Goal: Task Accomplishment & Management: Check status

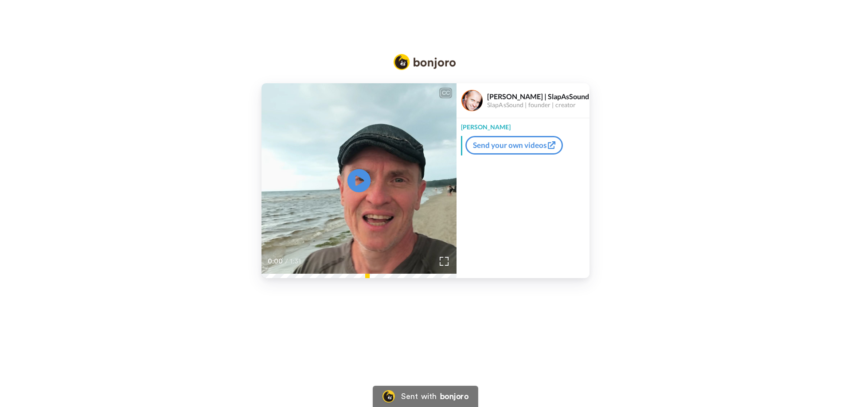
click at [368, 183] on icon at bounding box center [359, 180] width 23 height 23
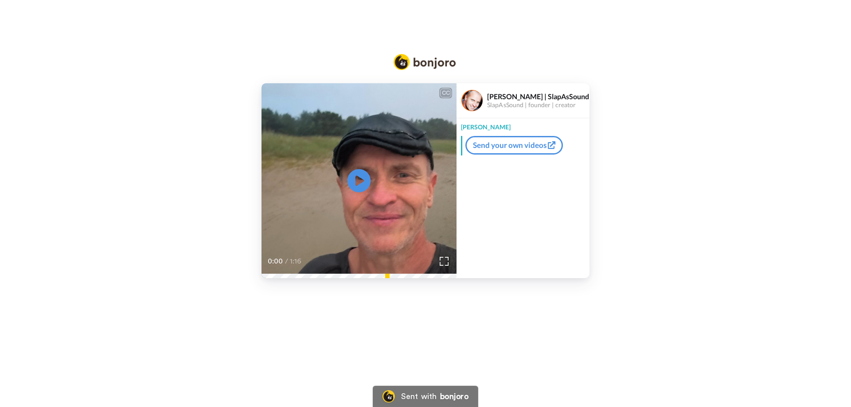
click at [360, 183] on icon "Play/Pause" at bounding box center [359, 181] width 23 height 42
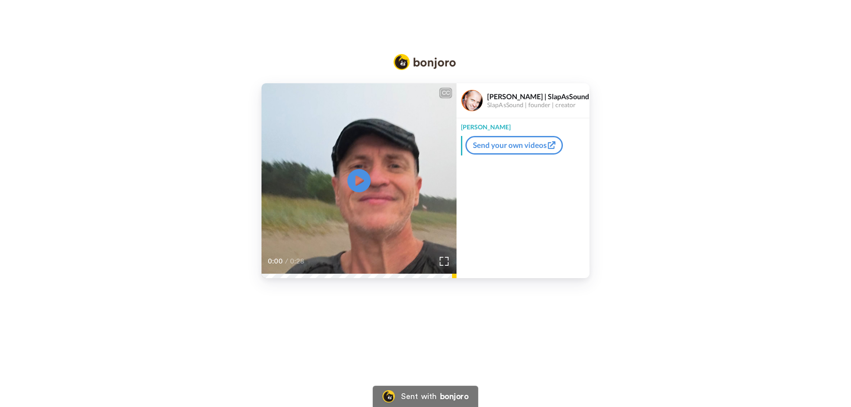
click at [362, 180] on icon "Play/Pause" at bounding box center [359, 181] width 23 height 42
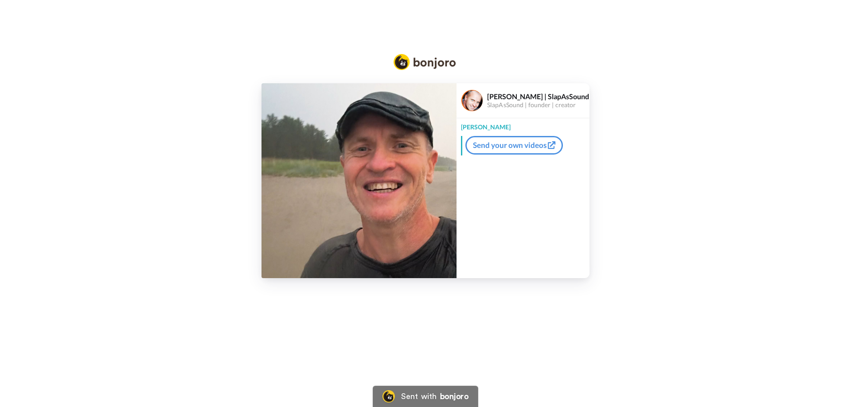
click at [364, 186] on img at bounding box center [359, 180] width 195 height 195
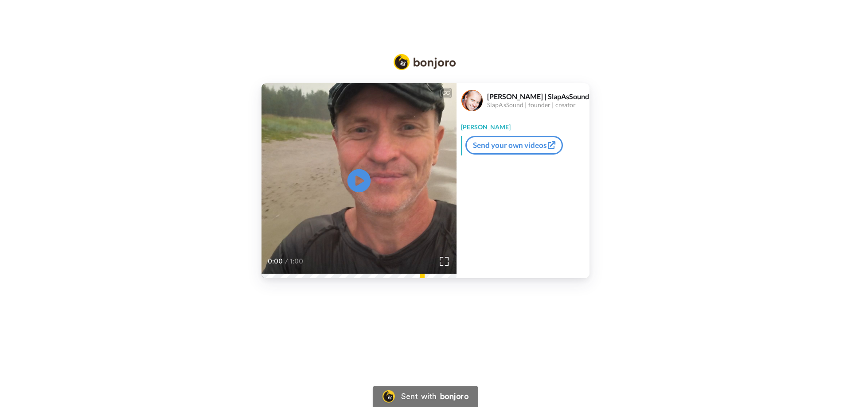
click at [356, 174] on icon at bounding box center [359, 180] width 23 height 23
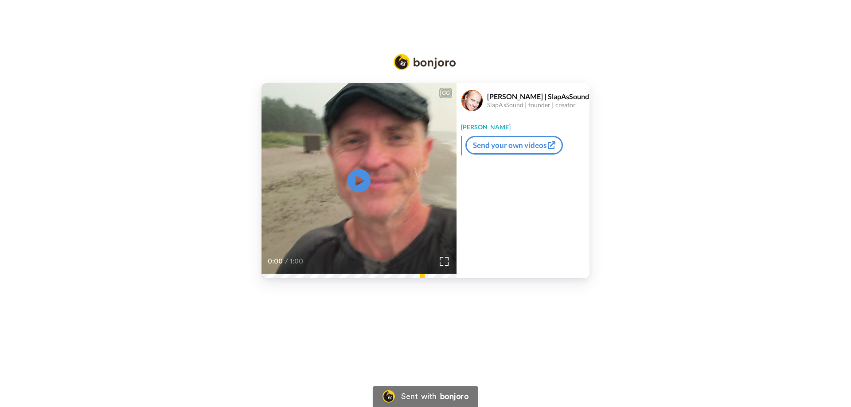
click at [363, 185] on icon at bounding box center [359, 180] width 23 height 23
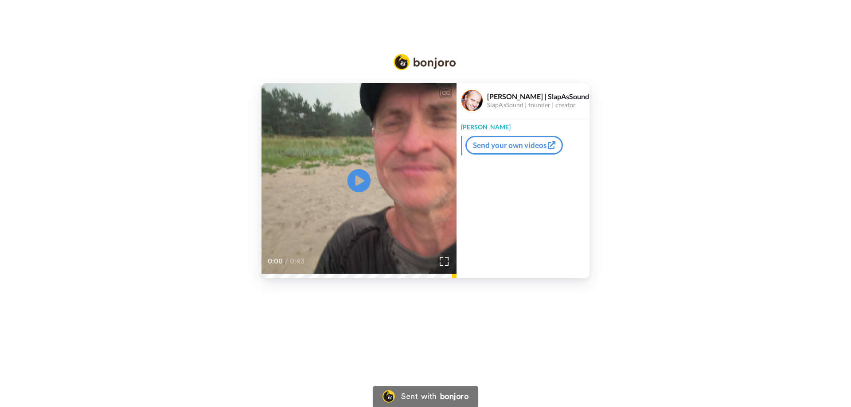
drag, startPoint x: 362, startPoint y: 177, endPoint x: 362, endPoint y: 186, distance: 8.9
click at [361, 177] on icon at bounding box center [359, 180] width 23 height 23
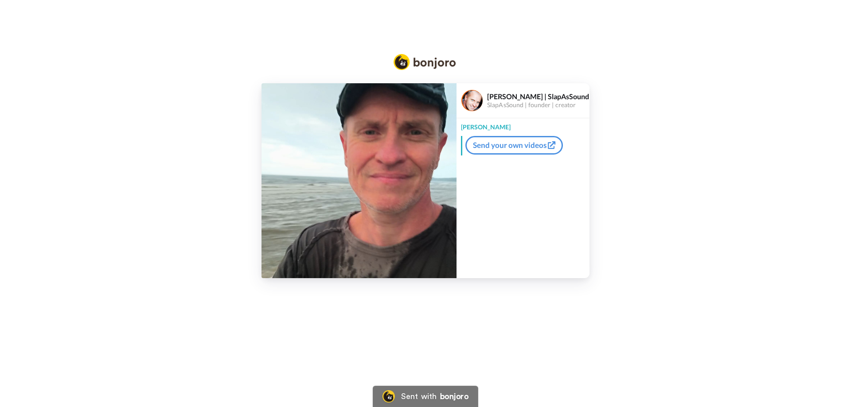
click at [358, 172] on img at bounding box center [359, 180] width 195 height 195
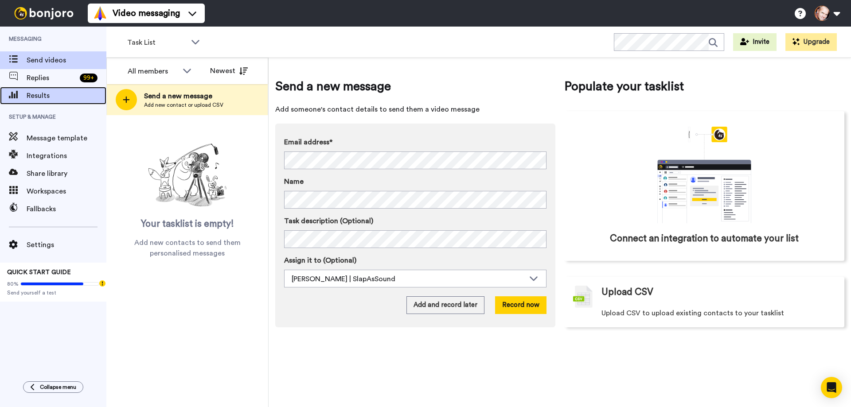
click at [43, 95] on span "Results" at bounding box center [67, 95] width 80 height 11
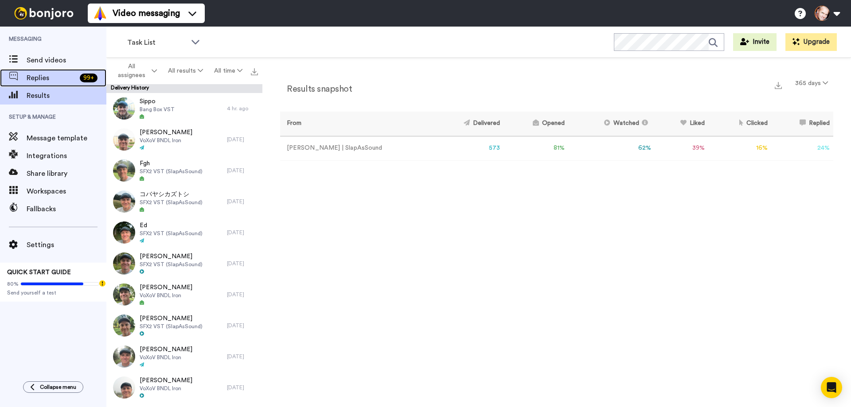
click at [42, 77] on span "Replies" at bounding box center [52, 78] width 50 height 11
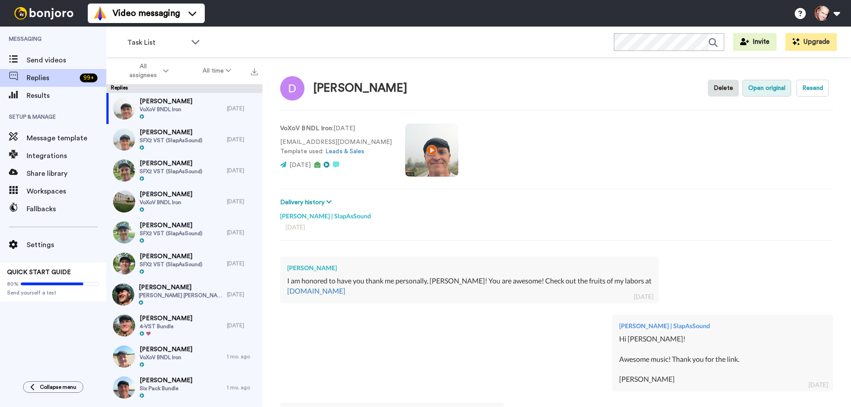
click at [765, 90] on button "Open original" at bounding box center [767, 88] width 49 height 17
click at [160, 131] on span "Scott Singley" at bounding box center [171, 132] width 63 height 9
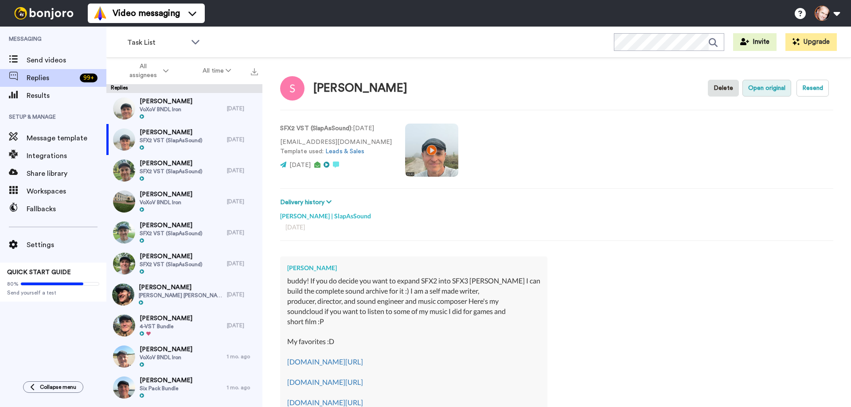
click at [767, 87] on button "Open original" at bounding box center [767, 88] width 49 height 17
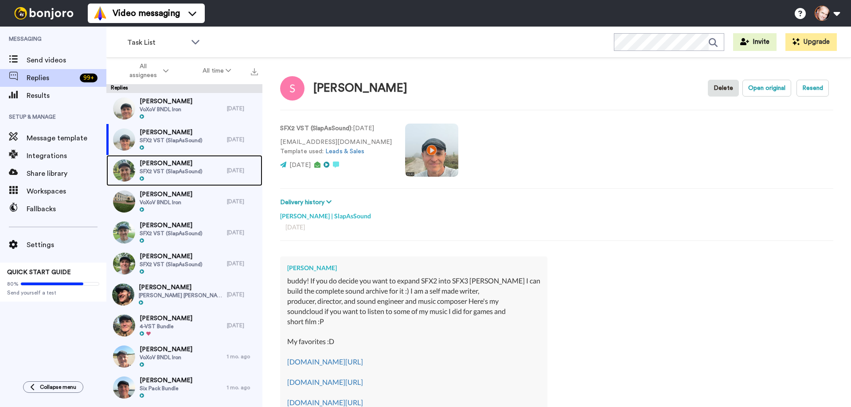
click at [172, 170] on span "SFX2 VST (SlapAsSound)" at bounding box center [171, 171] width 63 height 7
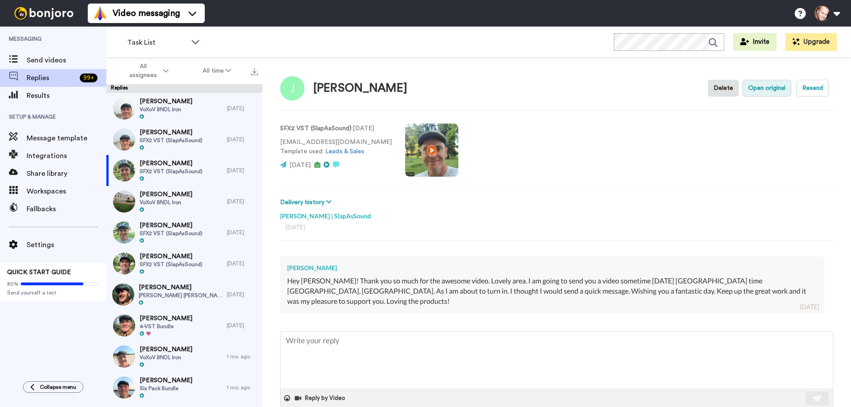
click at [752, 87] on button "Open original" at bounding box center [767, 88] width 49 height 17
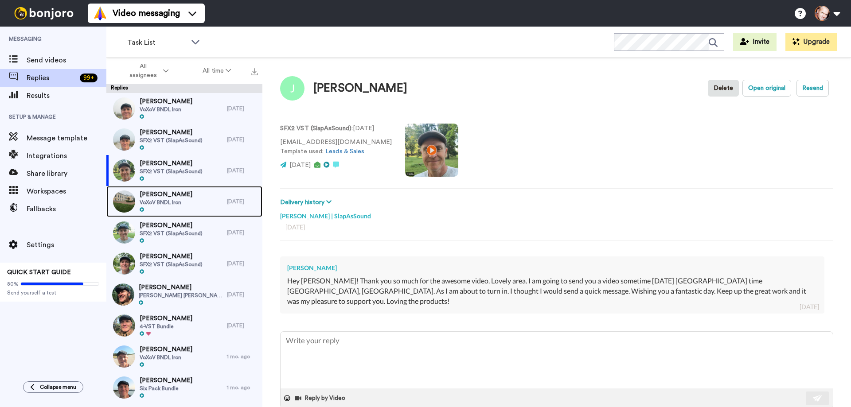
click at [164, 193] on span "Satoshi KATO" at bounding box center [166, 194] width 53 height 9
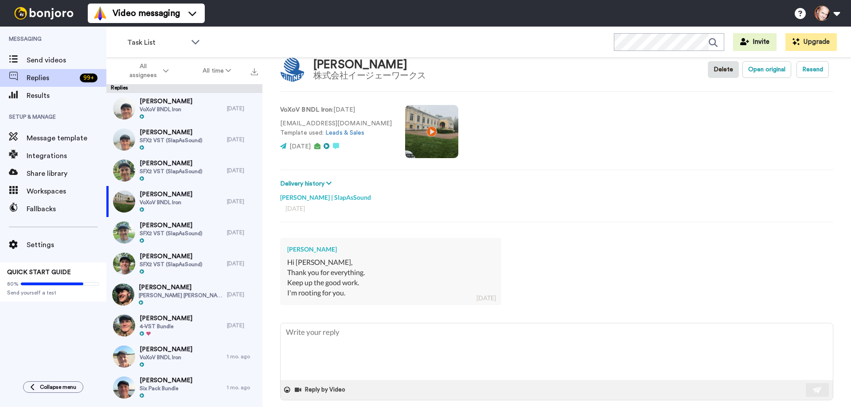
scroll to position [28, 0]
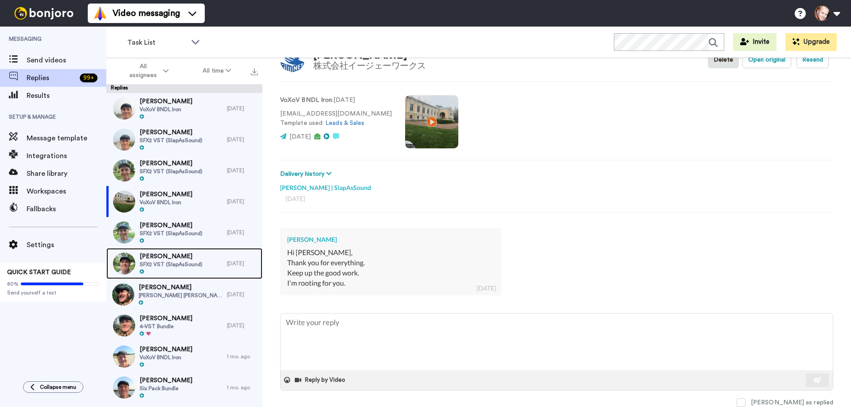
click at [166, 261] on span "SFX2 VST (SlapAsSound)" at bounding box center [171, 264] width 63 height 7
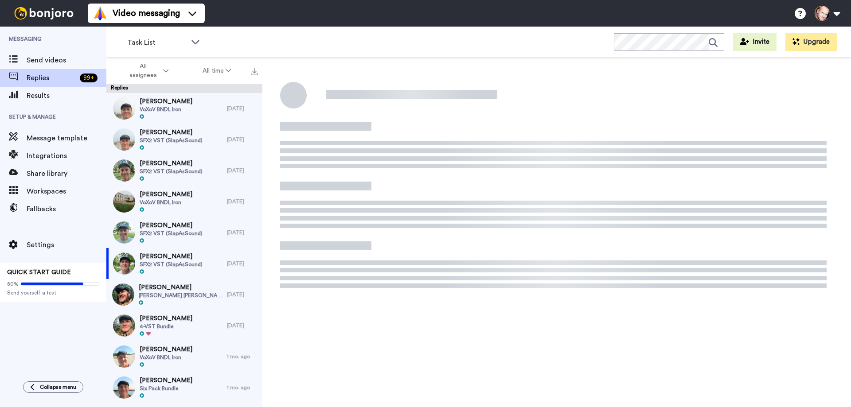
type textarea "x"
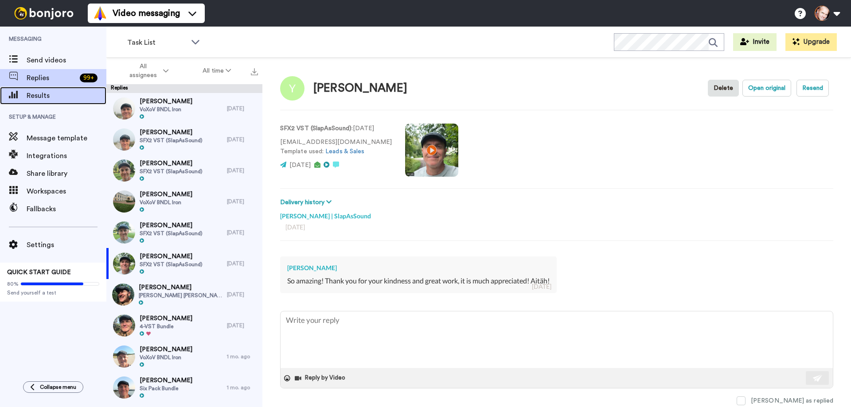
click at [46, 96] on span "Results" at bounding box center [67, 95] width 80 height 11
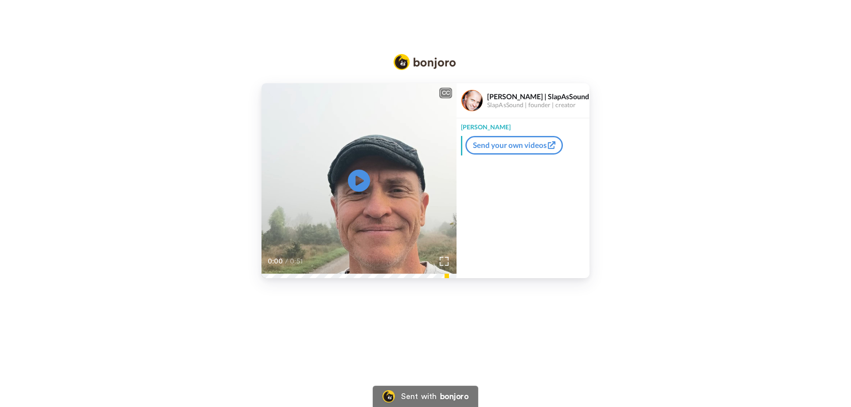
click at [447, 95] on div "CC" at bounding box center [445, 93] width 11 height 9
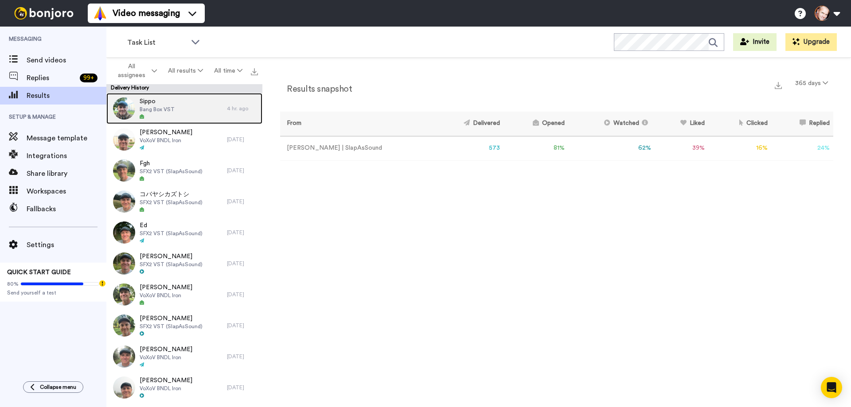
click at [154, 108] on span "Bang Box VST" at bounding box center [157, 109] width 35 height 7
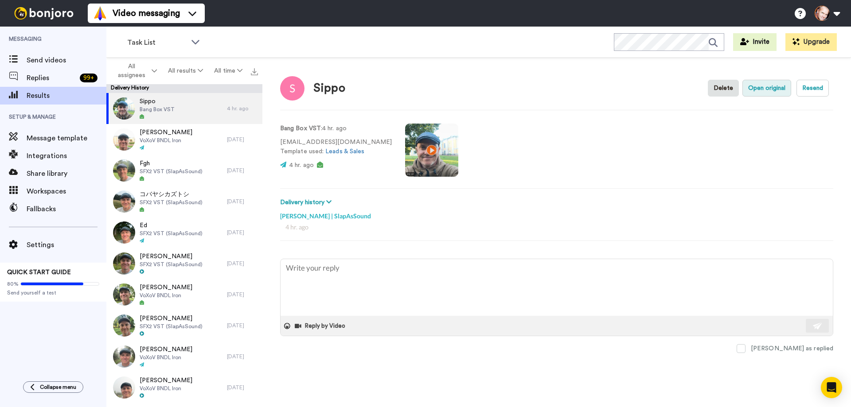
click at [770, 88] on button "Open original" at bounding box center [767, 88] width 49 height 17
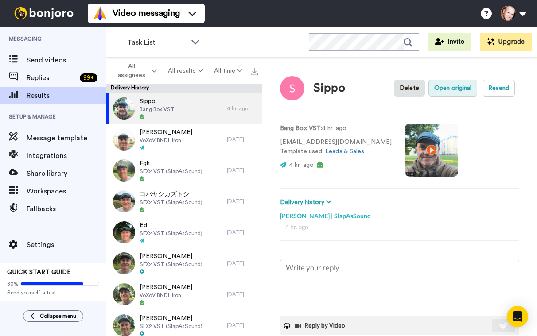
type textarea "x"
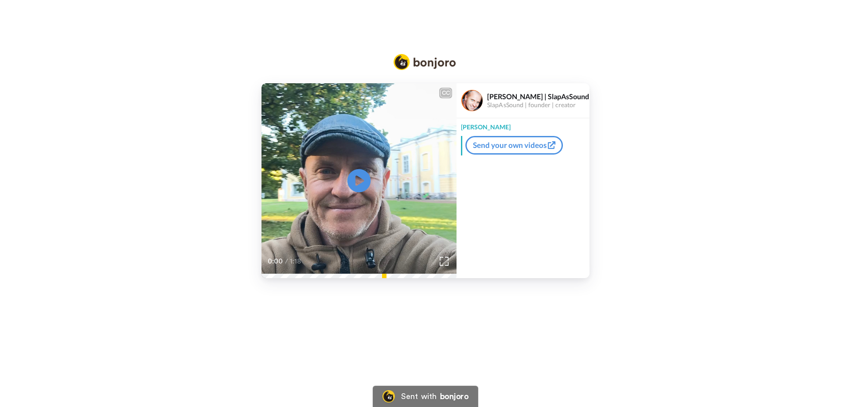
click at [360, 174] on icon at bounding box center [359, 180] width 23 height 23
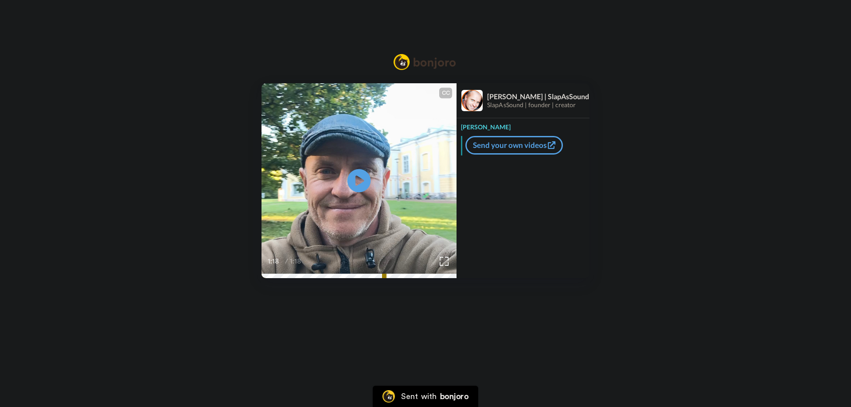
click at [359, 176] on icon at bounding box center [359, 180] width 23 height 23
click at [376, 168] on video at bounding box center [359, 180] width 195 height 195
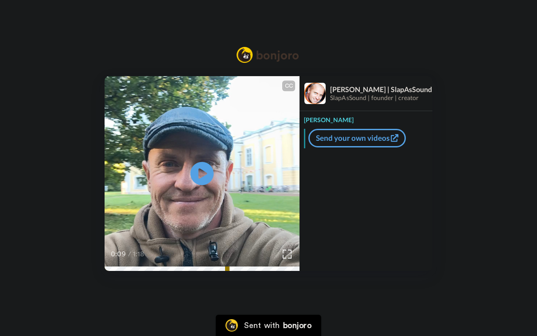
click at [207, 170] on icon at bounding box center [202, 173] width 23 height 23
click at [189, 221] on video at bounding box center [202, 173] width 195 height 195
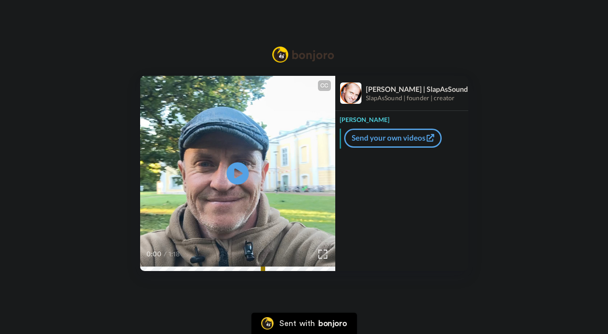
click at [192, 183] on div "CC Play/Pause 0:00 / 1:18" at bounding box center [237, 173] width 195 height 195
drag, startPoint x: 237, startPoint y: 169, endPoint x: 1, endPoint y: 187, distance: 236.5
click at [235, 169] on icon "Play/Pause" at bounding box center [238, 173] width 22 height 40
click at [240, 175] on icon "Play/Pause" at bounding box center [237, 174] width 23 height 42
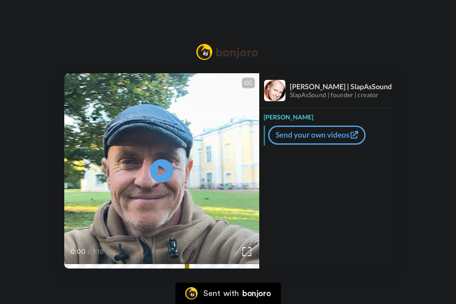
click at [160, 168] on icon "Play/Pause" at bounding box center [161, 170] width 23 height 42
click at [180, 200] on video at bounding box center [161, 170] width 195 height 195
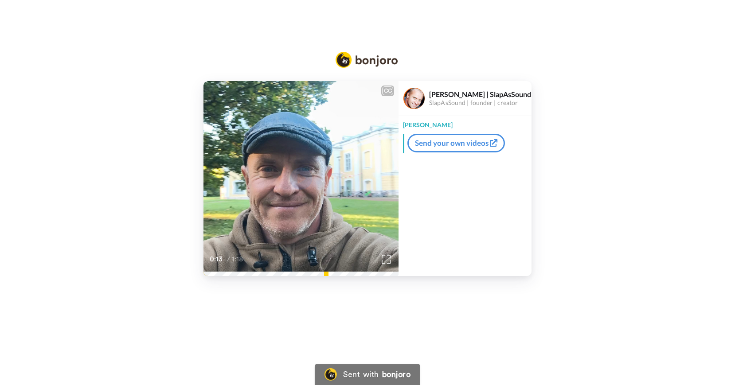
click at [537, 133] on div "CC Play/Pause Message Vi there for you, Sipa. 0:13 / 1:18 Marko | SlapAsSound S…" at bounding box center [367, 178] width 735 height 195
